Goal: Task Accomplishment & Management: Manage account settings

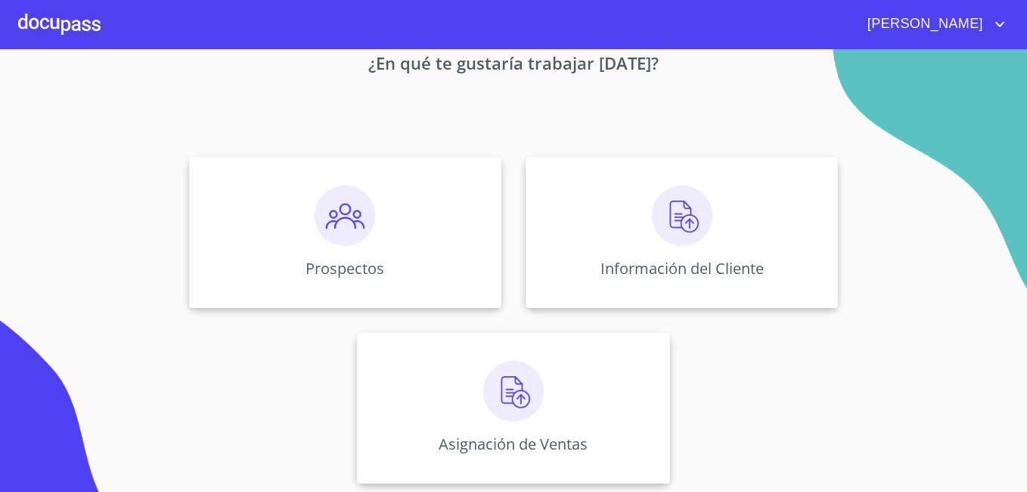
scroll to position [91, 0]
click at [331, 269] on p "Prospectos" at bounding box center [345, 266] width 81 height 20
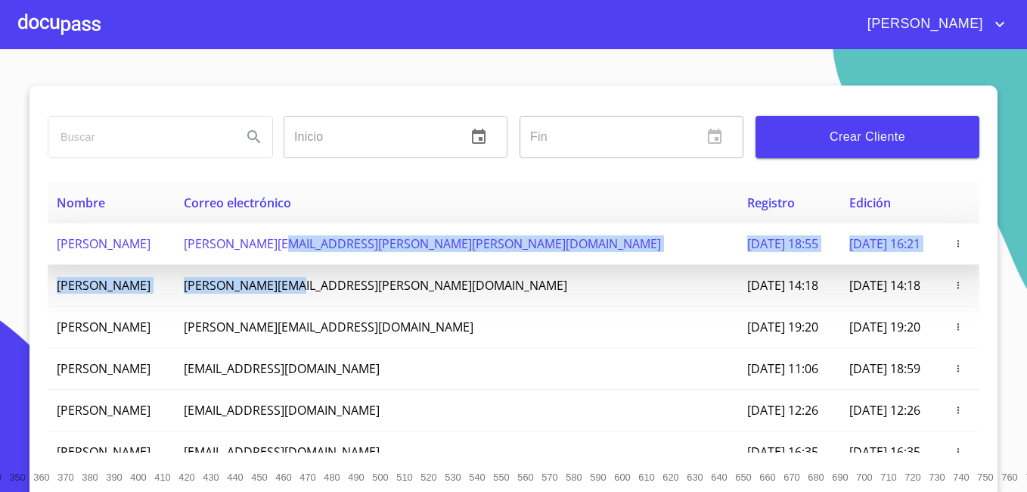
drag, startPoint x: 331, startPoint y: 269, endPoint x: 326, endPoint y: 258, distance: 11.5
click at [326, 258] on tbody "[PERSON_NAME] GROVER [EMAIL_ADDRESS][PERSON_NAME][PERSON_NAME][DOMAIN_NAME] [DA…" at bounding box center [514, 431] width 932 height 416
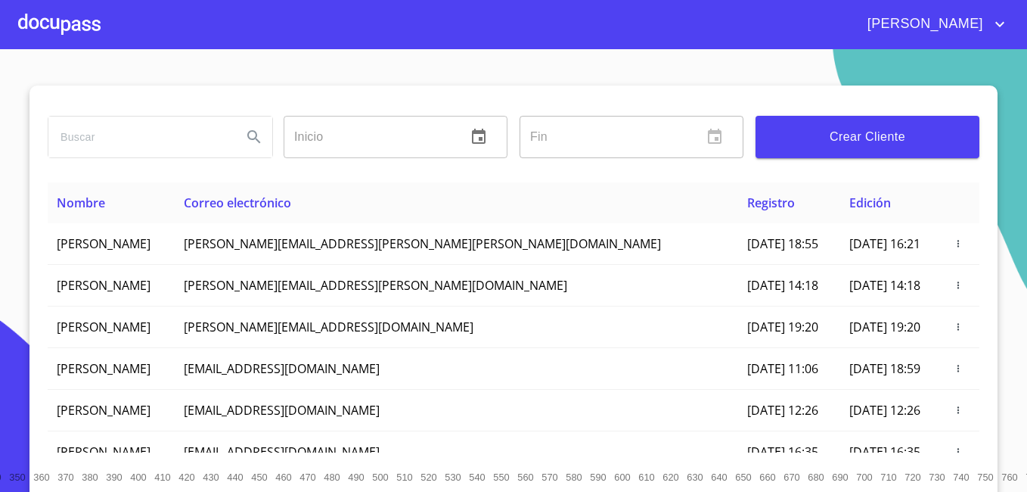
drag, startPoint x: 326, startPoint y: 258, endPoint x: 458, endPoint y: 93, distance: 211.0
click at [458, 93] on div "Inicio ​ Fin ​ Crear Cliente" at bounding box center [514, 133] width 932 height 97
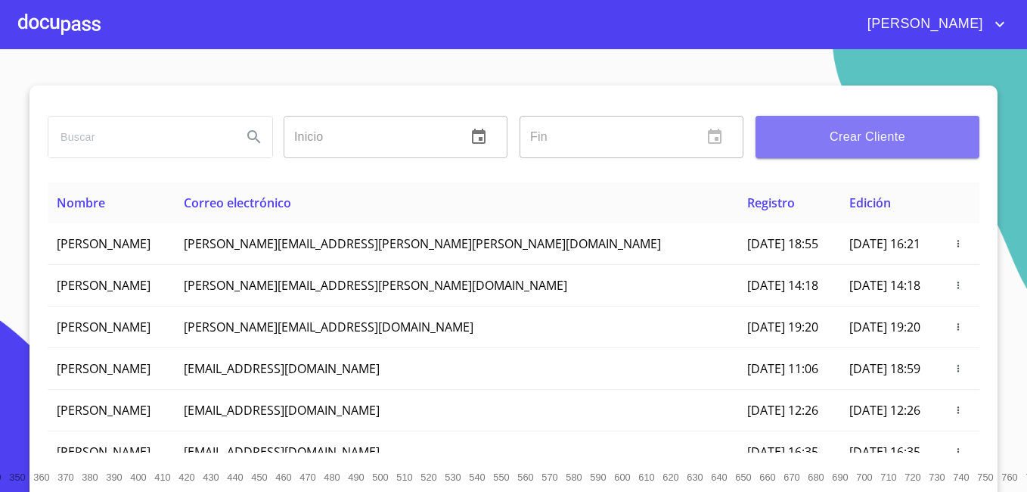
click at [842, 146] on span "Crear Cliente" at bounding box center [868, 136] width 200 height 21
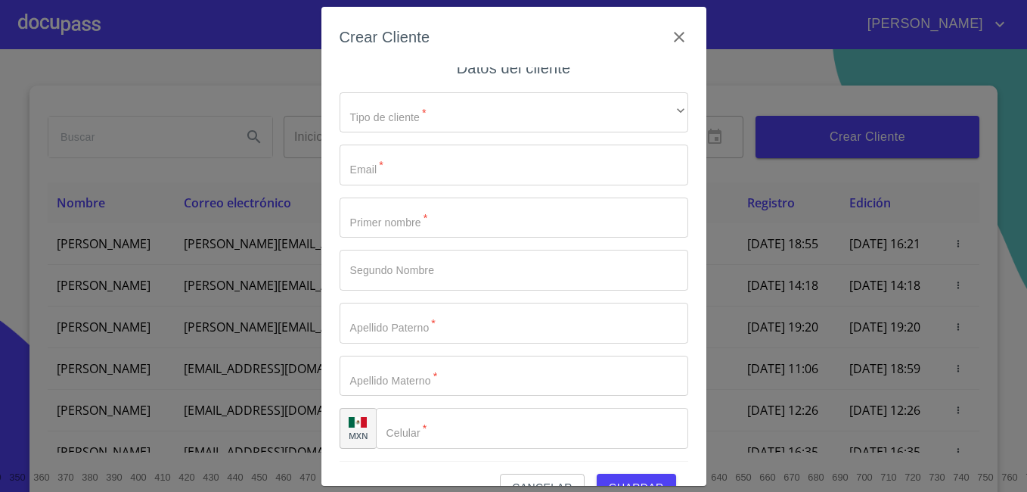
scroll to position [33, 0]
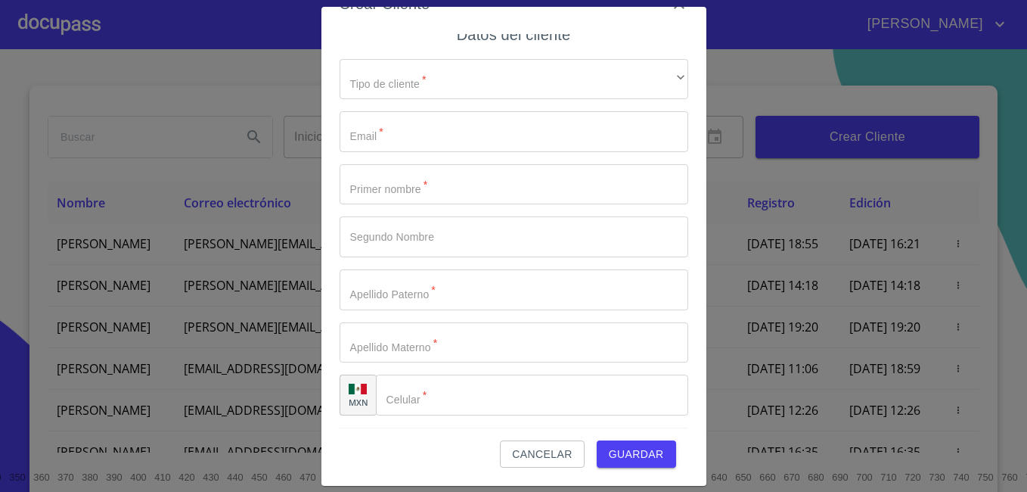
click at [758, 27] on div "Crear Cliente Datos del cliente Tipo de cliente   * ​ ​ Email   * ​ Primer nomb…" at bounding box center [513, 246] width 1027 height 492
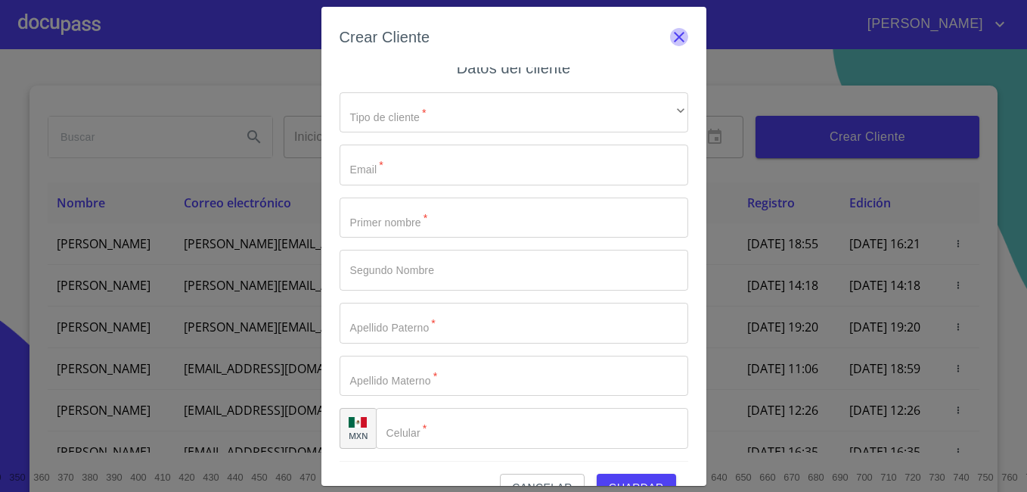
click at [674, 36] on icon "button" at bounding box center [679, 37] width 11 height 11
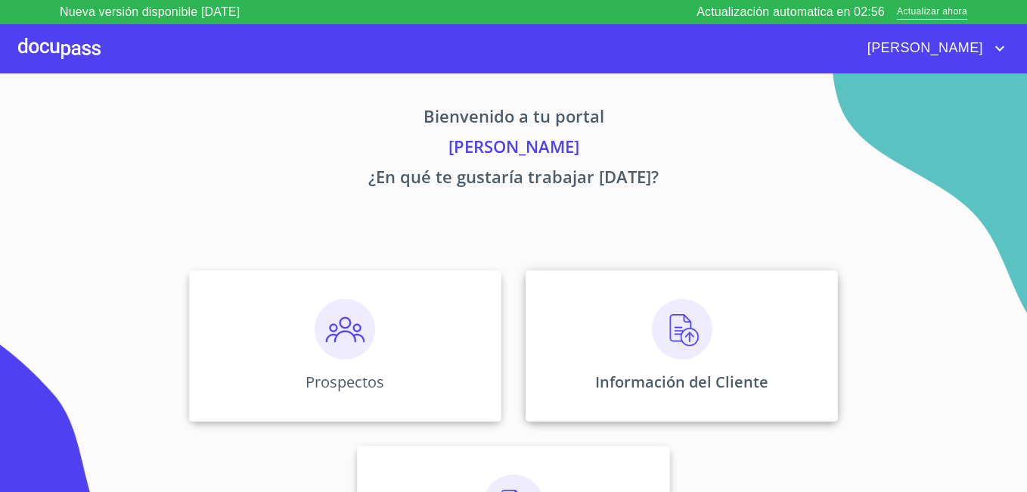
click at [685, 333] on img at bounding box center [682, 329] width 61 height 61
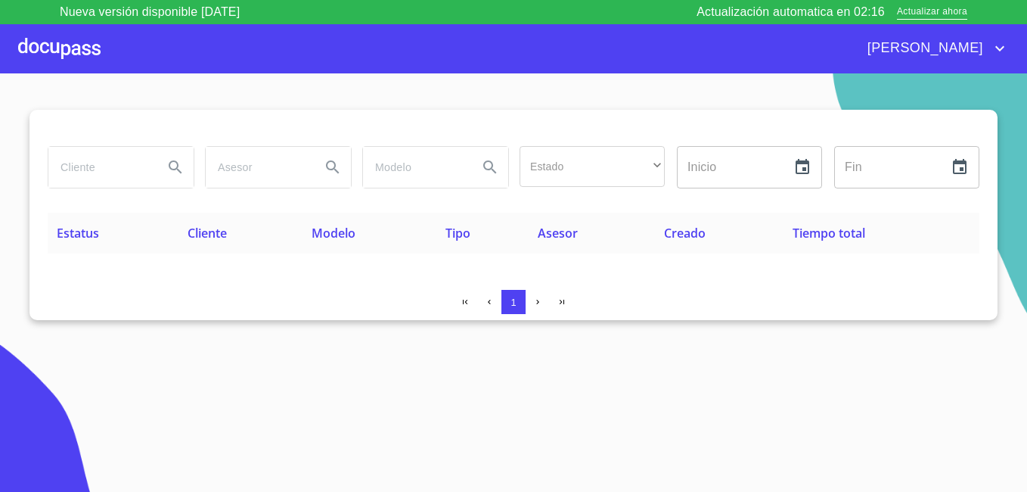
click at [597, 210] on div "Estado ​ ​ Inicio ​ Fin ​" at bounding box center [514, 176] width 932 height 73
click at [1000, 50] on icon "account of current user" at bounding box center [999, 48] width 9 height 5
click at [986, 46] on li "Salir" at bounding box center [985, 48] width 49 height 27
